Goal: Task Accomplishment & Management: Complete application form

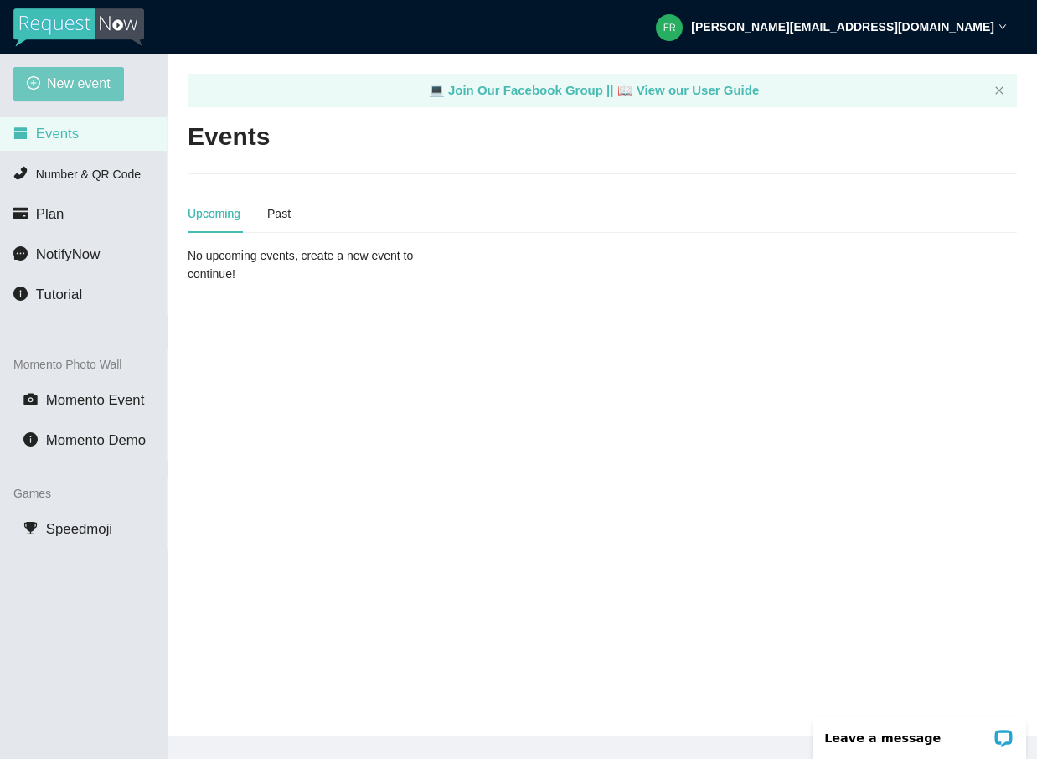
click at [74, 90] on span "New event" at bounding box center [79, 83] width 64 height 21
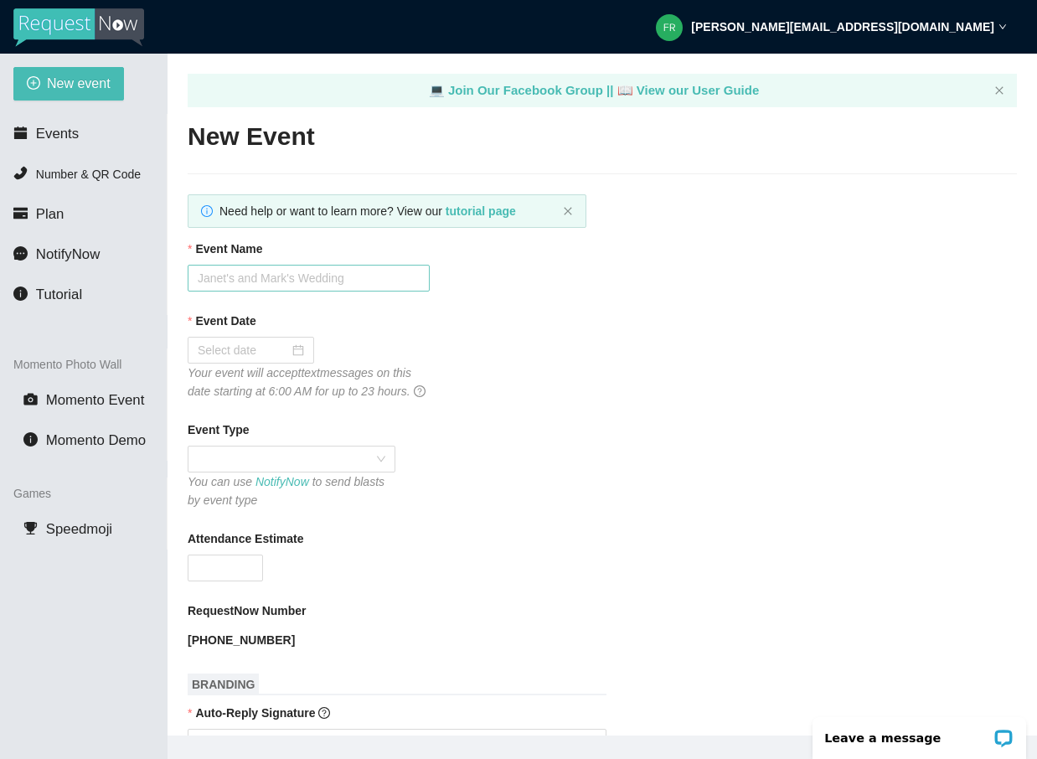
click at [327, 290] on input "Event Name" at bounding box center [309, 278] width 242 height 27
type input "Caite and [PERSON_NAME]'s Wedding"
click at [257, 343] on input "Event Date" at bounding box center [243, 350] width 91 height 18
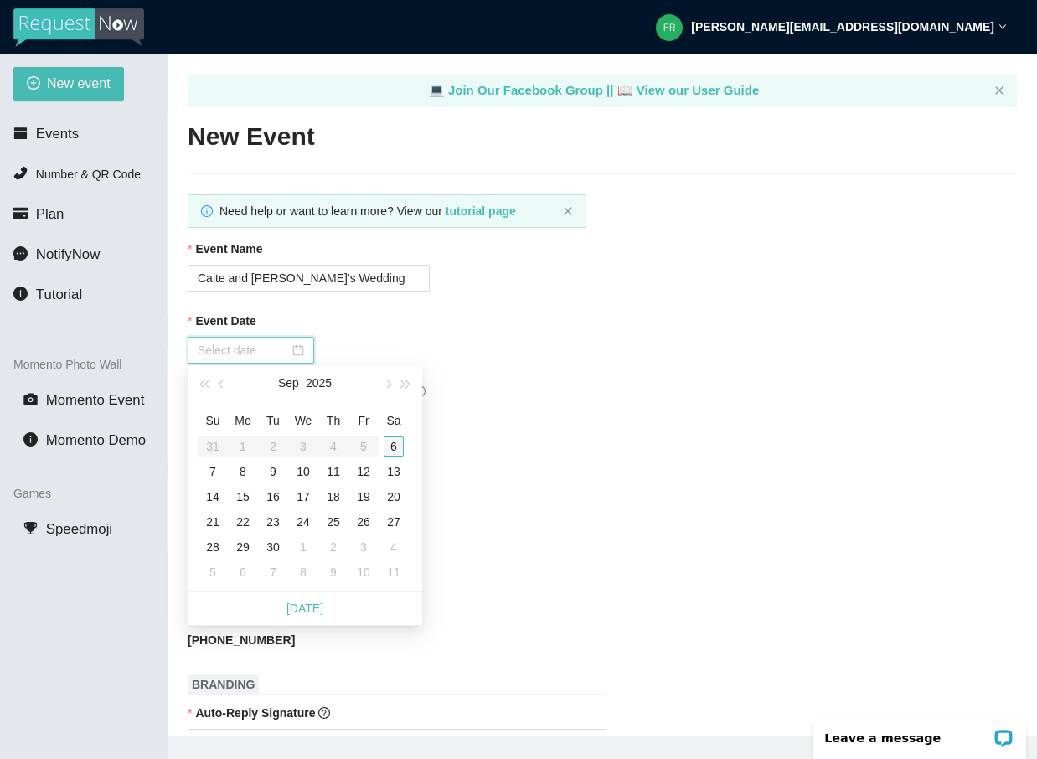
type input "[DATE]"
click at [389, 448] on div "6" at bounding box center [394, 446] width 20 height 20
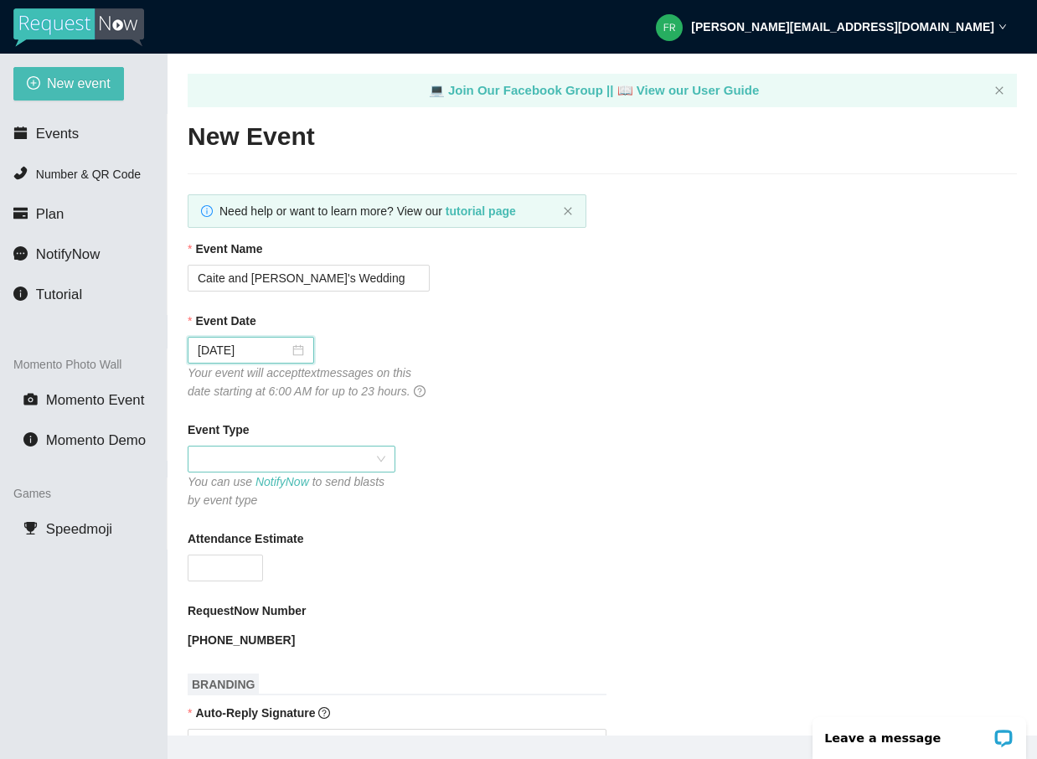
click at [302, 472] on span at bounding box center [292, 458] width 188 height 25
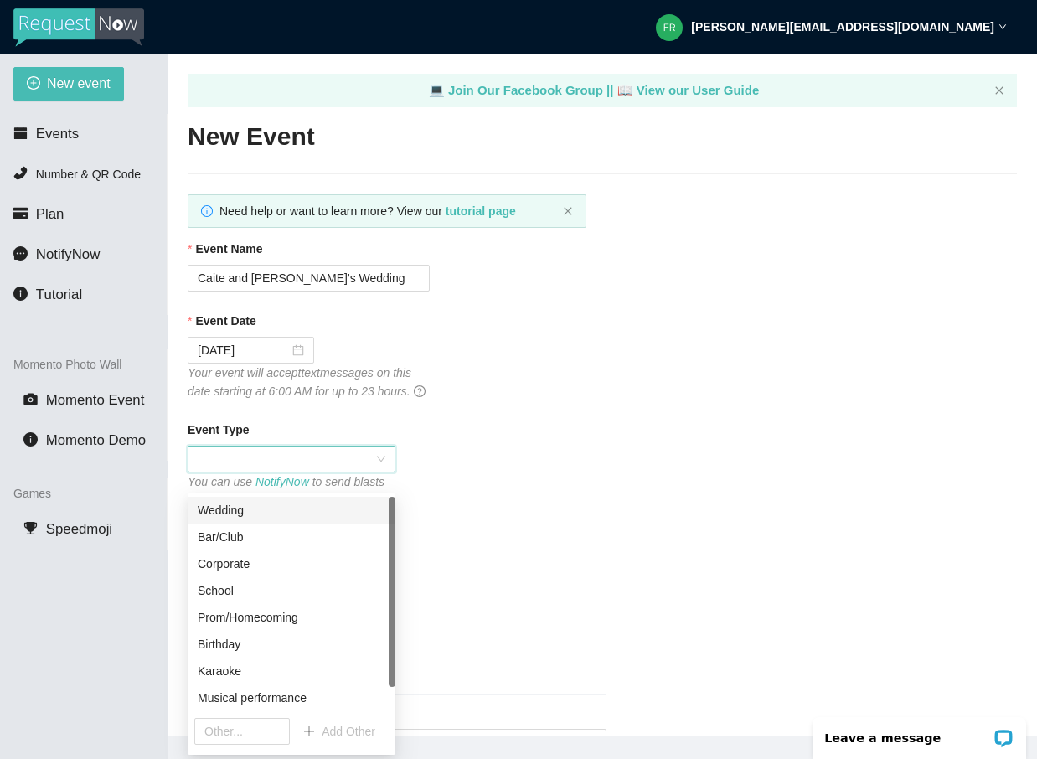
click at [264, 507] on div "Wedding" at bounding box center [292, 510] width 188 height 18
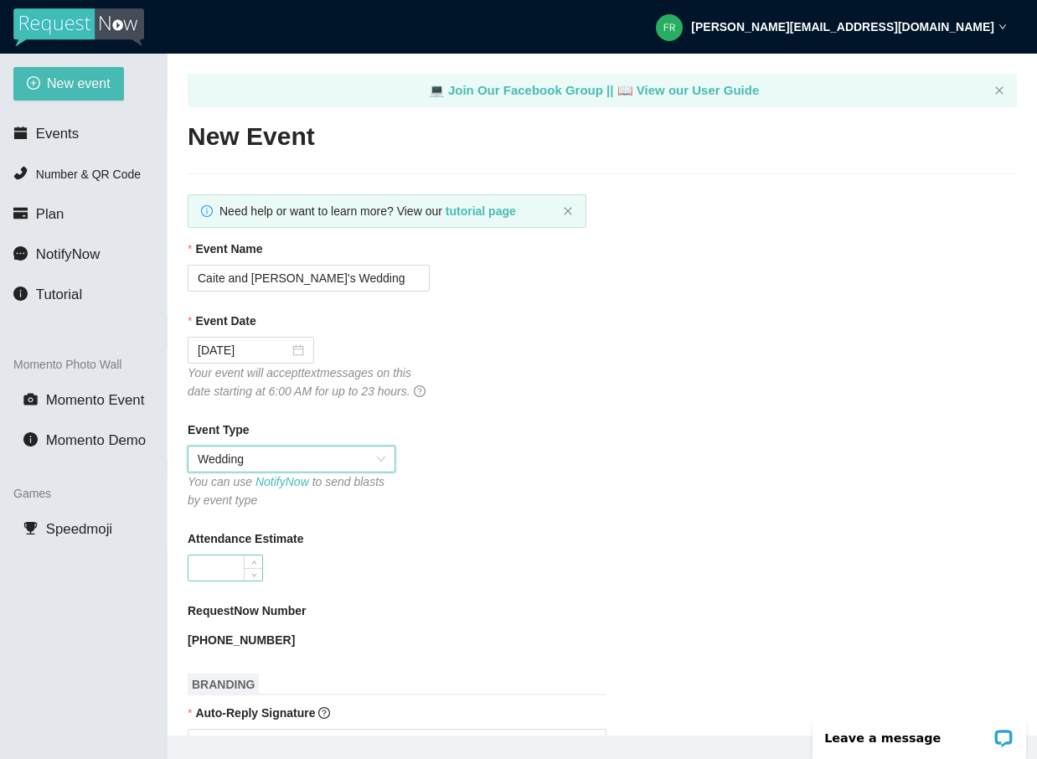
click at [208, 580] on input "Attendance Estimate" at bounding box center [225, 567] width 74 height 25
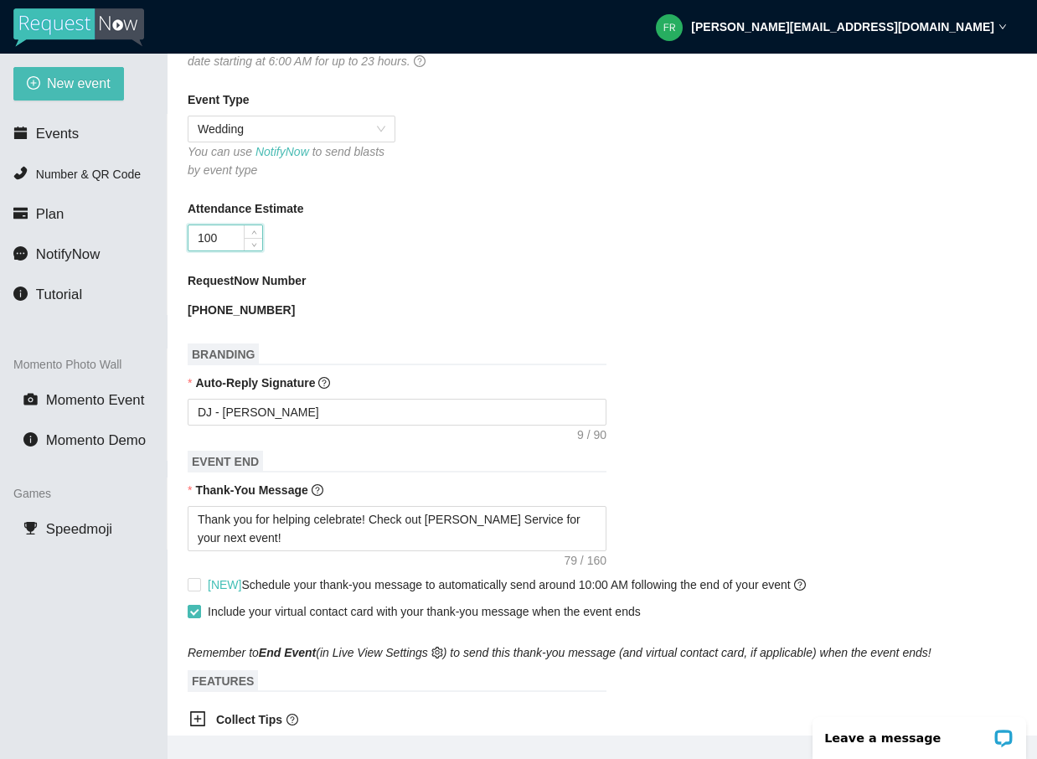
scroll to position [363, 0]
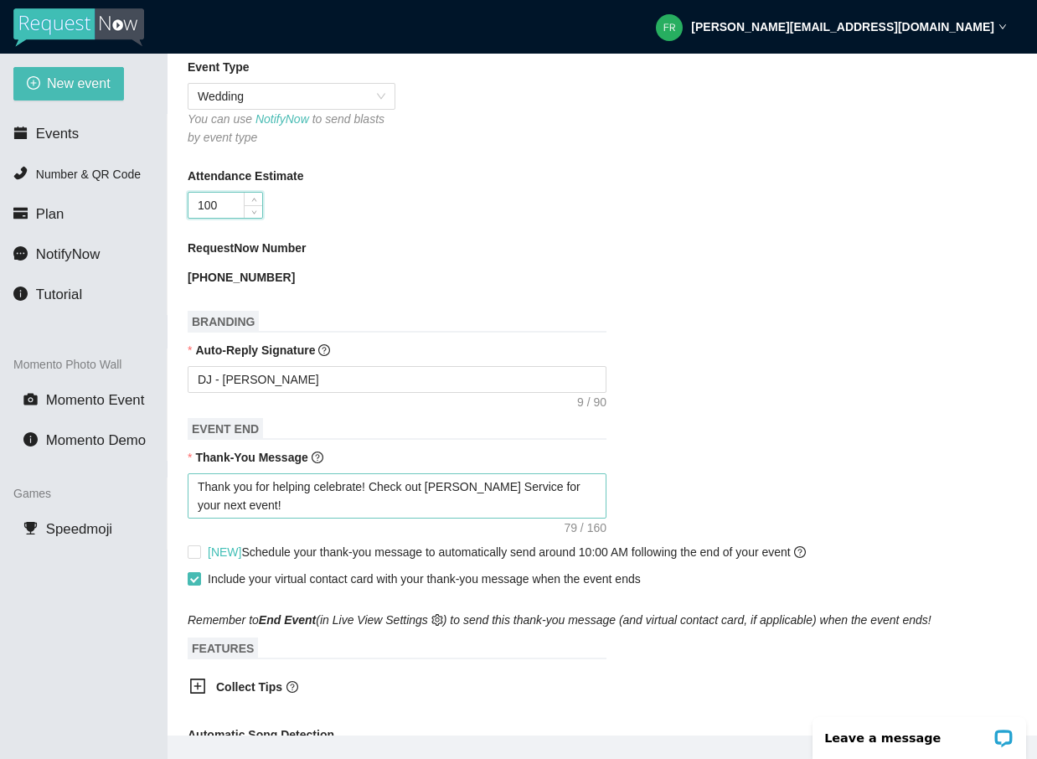
type input "100"
click at [369, 509] on textarea "Thank you for helping celebrate! Check out [PERSON_NAME] Service for your next …" at bounding box center [397, 495] width 419 height 45
type textarea "Thank you for helping celebrate ! Check out [PERSON_NAME] Service for your next…"
type textarea "Thank you for helping celebrate C! Check out [PERSON_NAME] Service for your nex…"
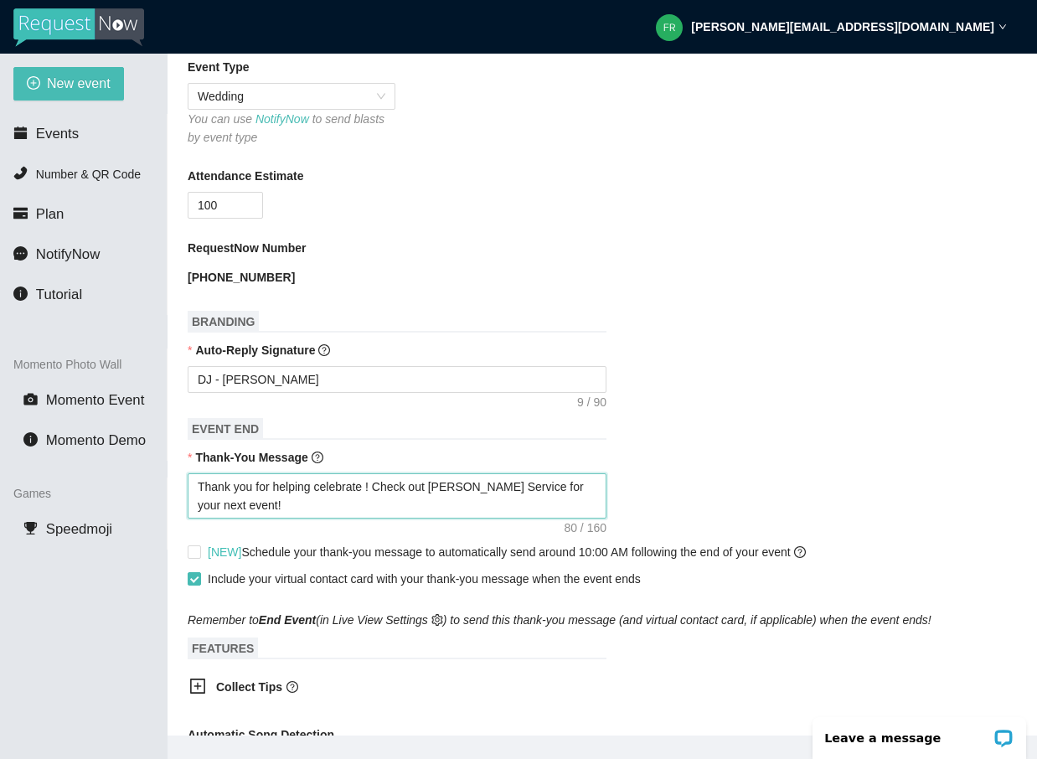
type textarea "Thank you for helping celebrate C! Check out [PERSON_NAME] Service for your nex…"
type textarea "Thank you for helping celebrate Ca! Check out [PERSON_NAME] Service for your ne…"
type textarea "Thank you for helping celebrate [PERSON_NAME]! Check out [PERSON_NAME] Service …"
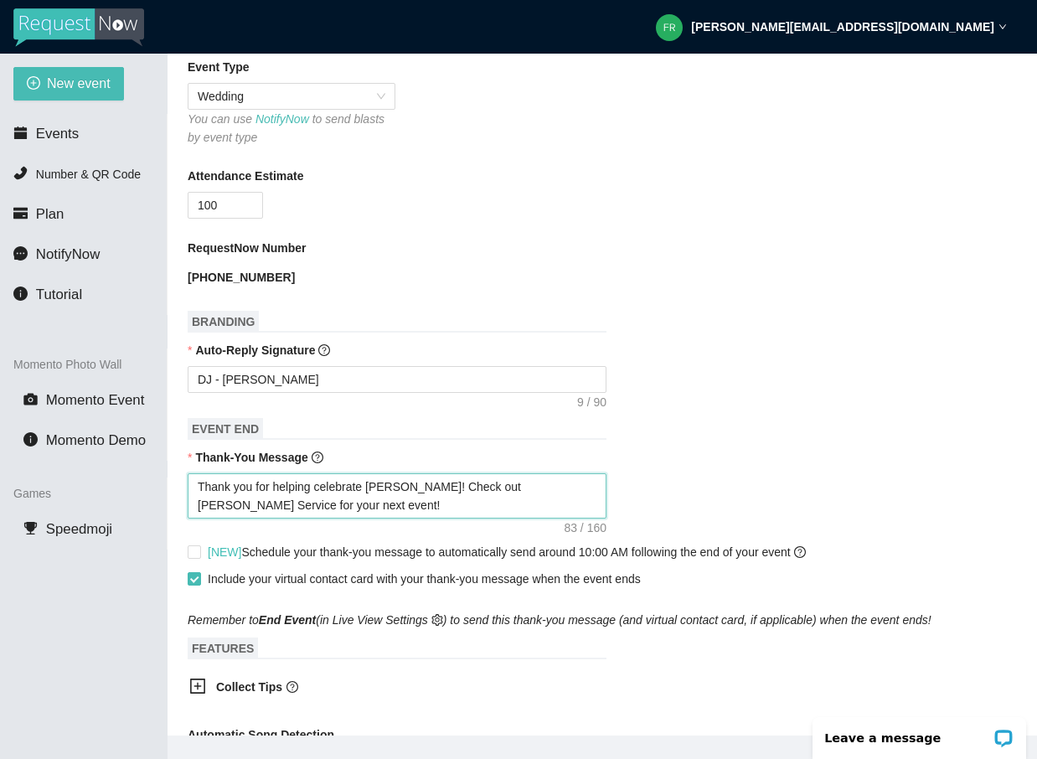
type textarea "Thank you for helping celebrate Cait! Check out [PERSON_NAME] Service for your …"
type textarea "Thank you for helping celebrate Caite! Check out [PERSON_NAME] Service for your…"
type textarea "Thank you for helping celebrate Caite ! Check out [PERSON_NAME] Service for you…"
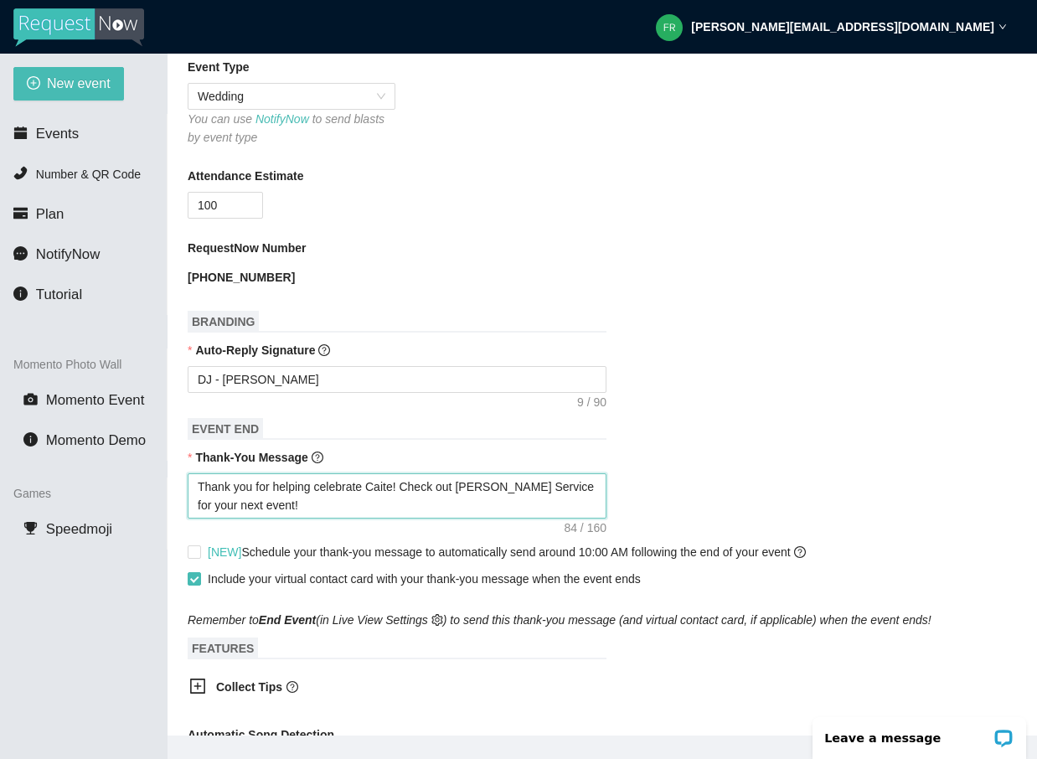
type textarea "Thank you for helping celebrate Caite ! Check out [PERSON_NAME] Service for you…"
type textarea "Thank you for helping celebrate Caite a! Check out [PERSON_NAME] Service for yo…"
type textarea "Thank you for helping celebrate Caite an! Check out [PERSON_NAME] Service for y…"
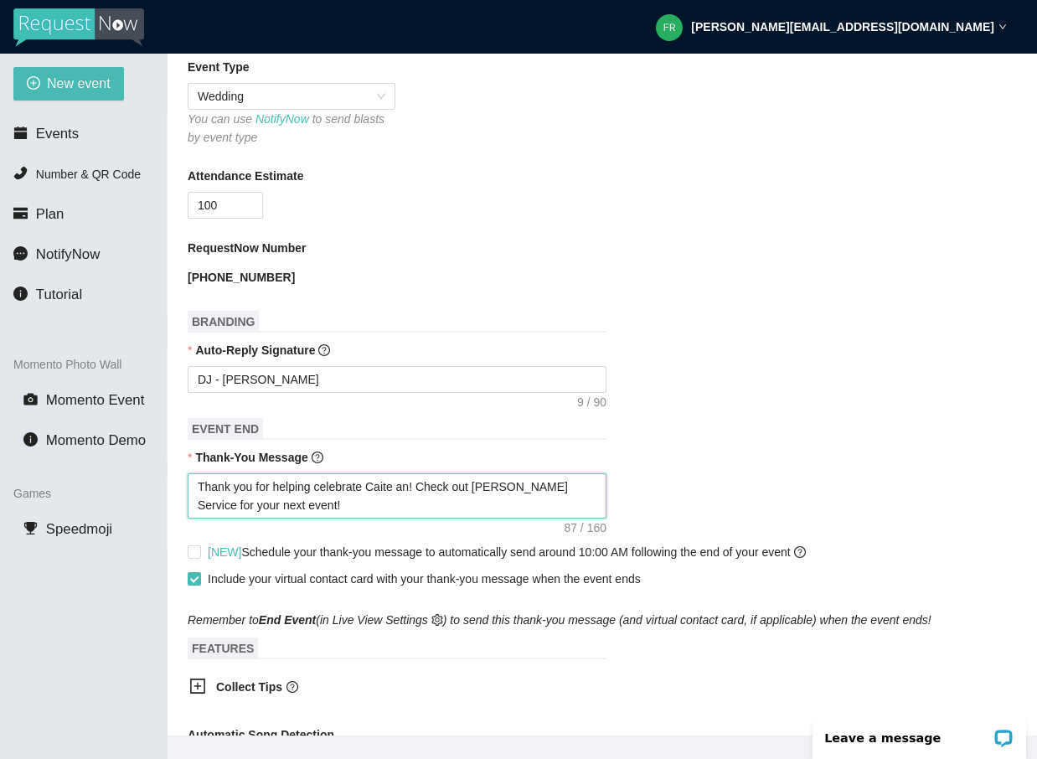
type textarea "Thank you for helping celebrate Caite and! Check out [PERSON_NAME] Service for …"
type textarea "Thank you for helping celebrate Caite and ! Check out [PERSON_NAME] Service for…"
type textarea "Thank you for helping celebrate Caite and J! Check out [PERSON_NAME] Service fo…"
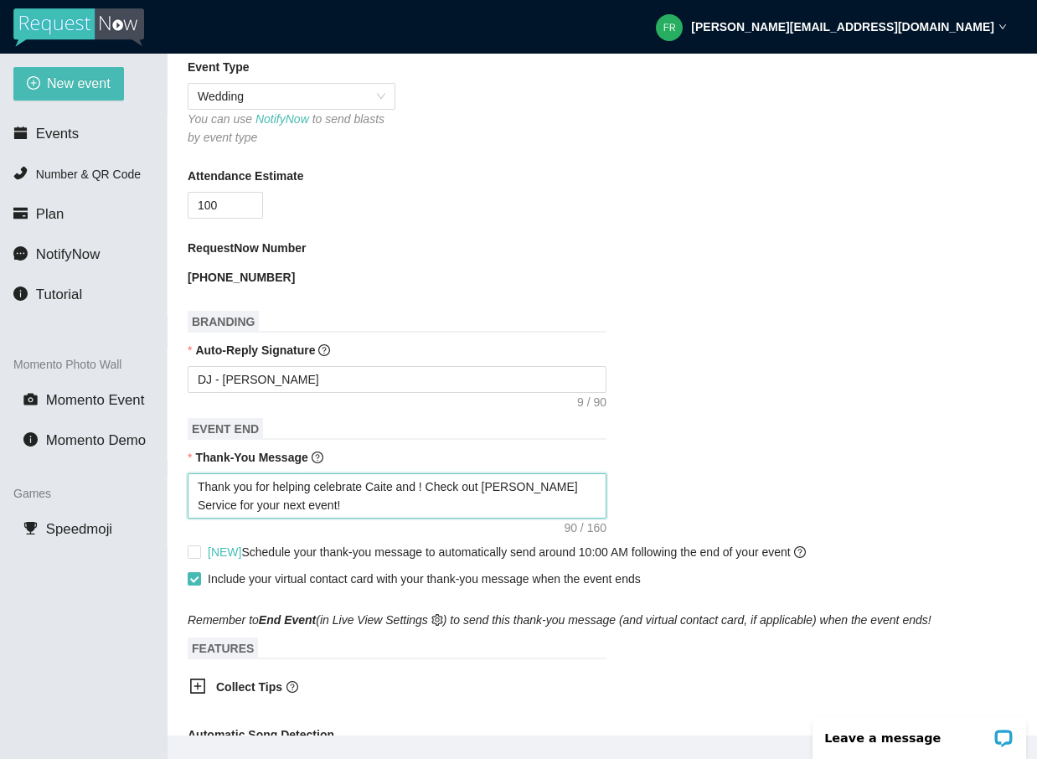
type textarea "Thank you for helping celebrate Caite and J! Check out [PERSON_NAME] Service fo…"
type textarea "Thank you for helping celebrate [PERSON_NAME] and [PERSON_NAME]! Check out [PER…"
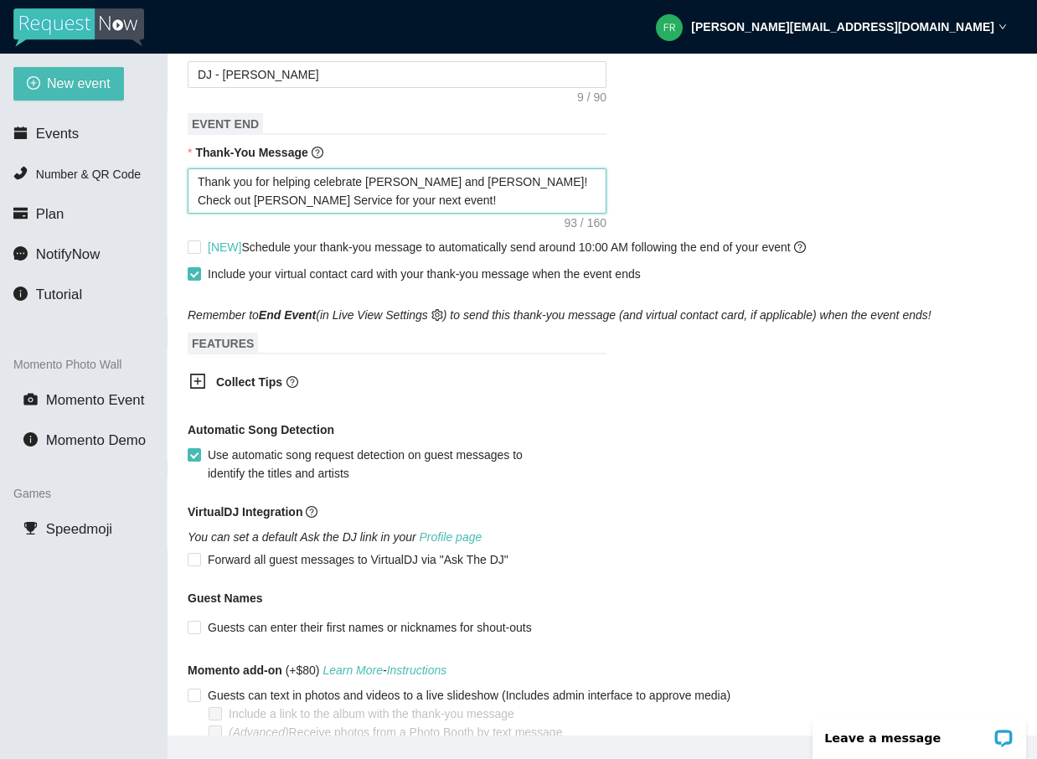
scroll to position [667, 0]
type textarea "Thank you for helping celebrate [PERSON_NAME] and [PERSON_NAME]! Check out [PER…"
click at [194, 252] on input "[NEW] Schedule your thank-you message to automatically send around 10:00 AM fol…" at bounding box center [194, 246] width 12 height 12
checkbox input "true"
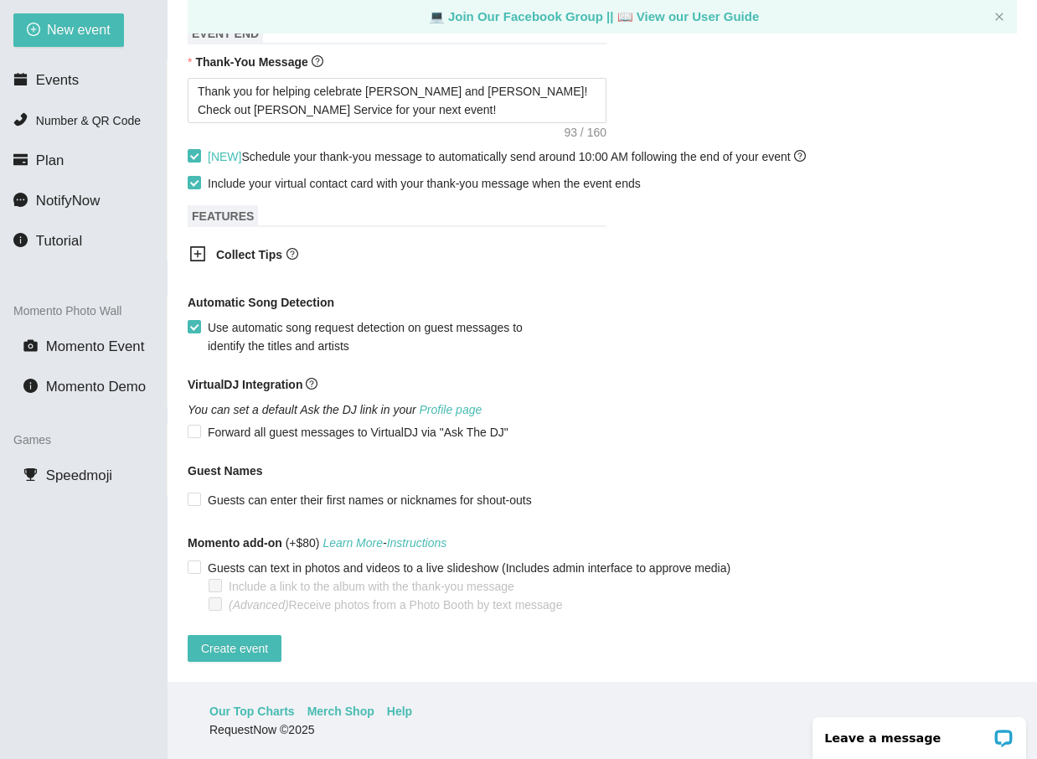
scroll to position [54, 0]
click at [245, 639] on span "Create event" at bounding box center [234, 648] width 67 height 18
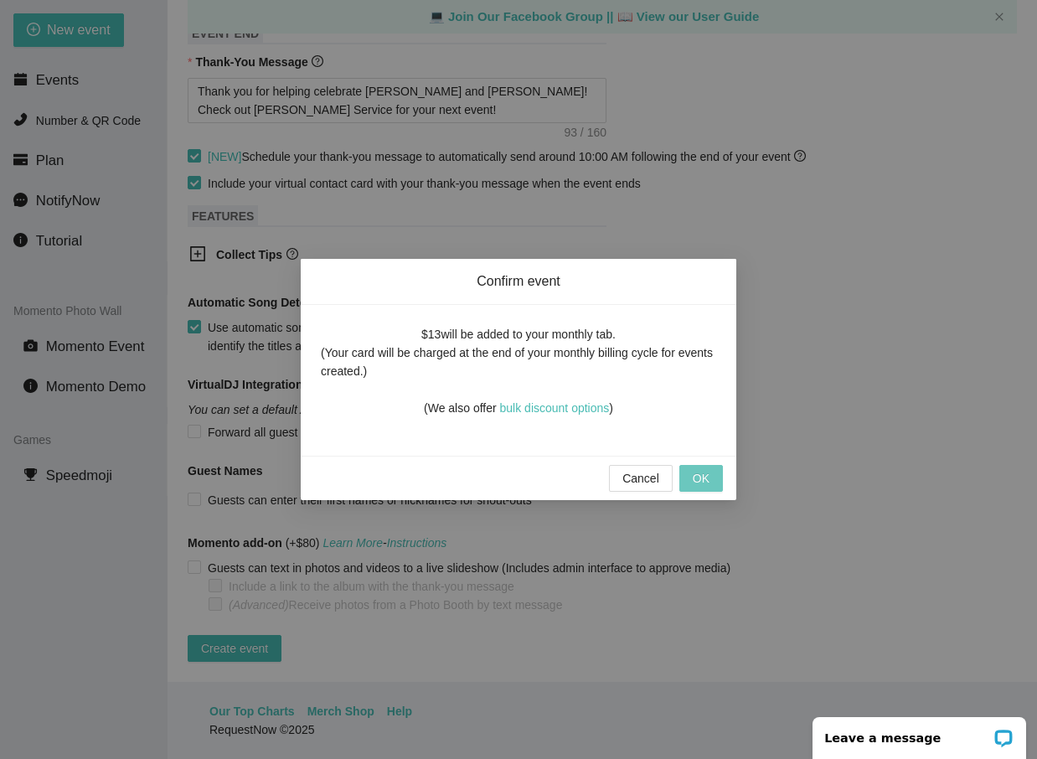
click at [719, 475] on button "OK" at bounding box center [701, 478] width 44 height 27
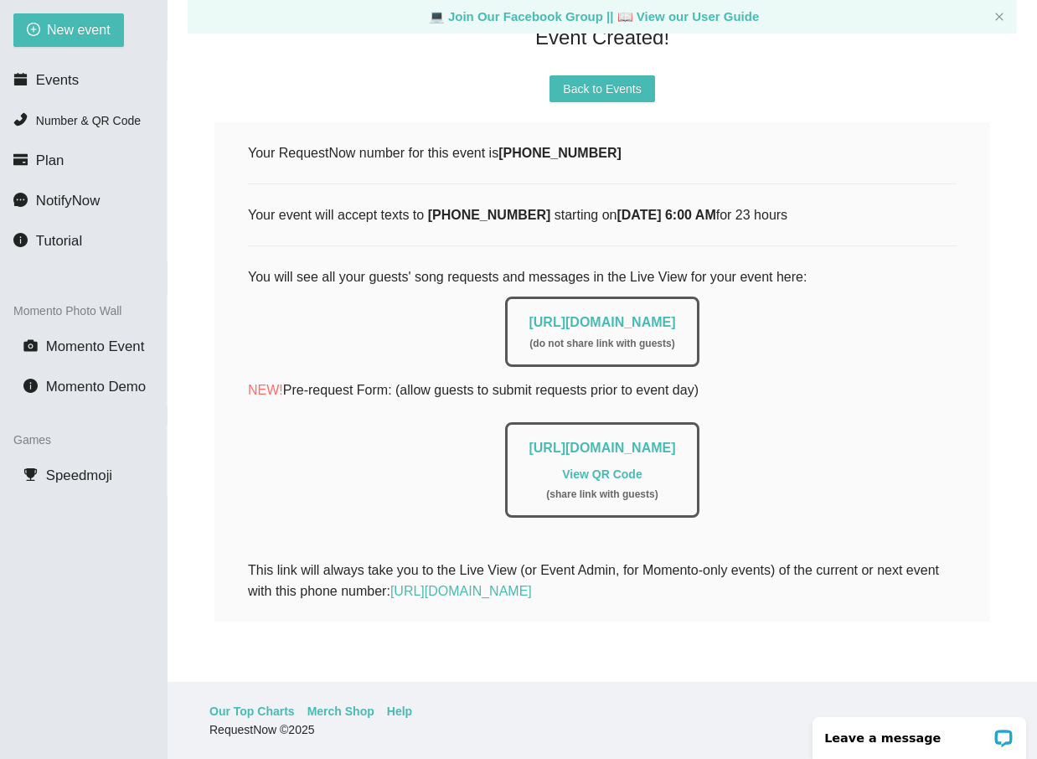
scroll to position [178, 0]
click at [606, 80] on span "Back to Events" at bounding box center [602, 89] width 78 height 18
